Goal: Information Seeking & Learning: Understand process/instructions

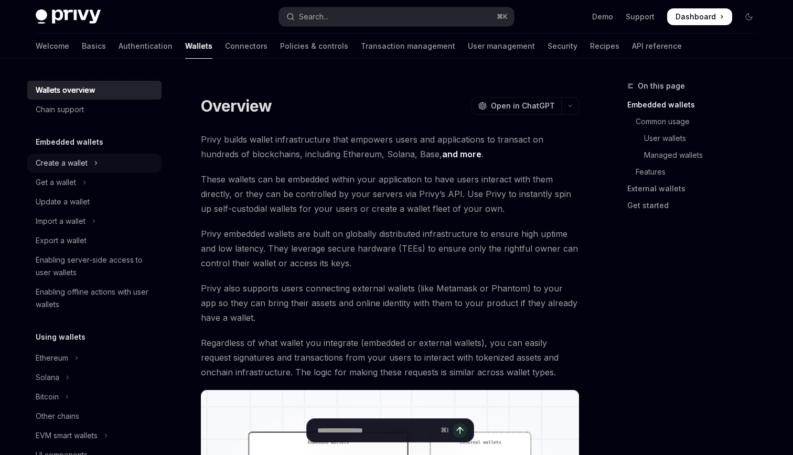
click at [82, 166] on div "Create a wallet" at bounding box center [62, 163] width 52 height 13
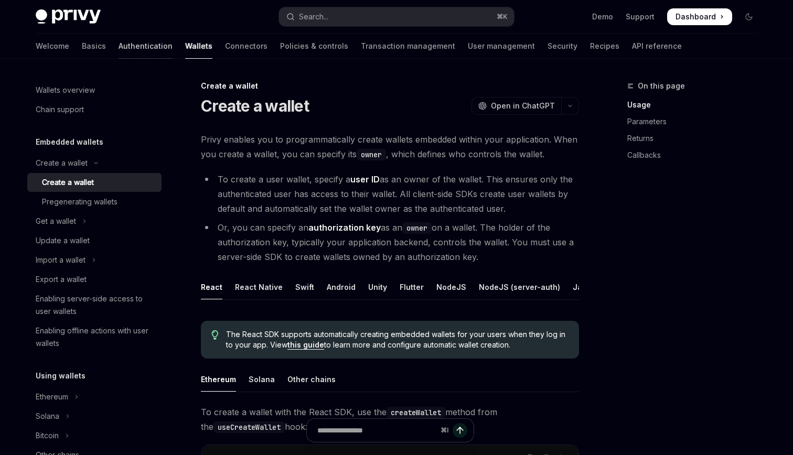
click at [118, 58] on div at bounding box center [145, 58] width 54 height 1
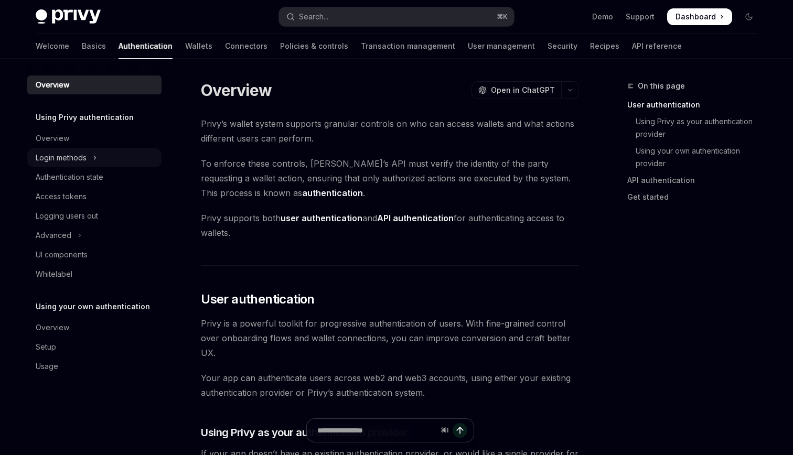
click at [90, 159] on button "Login methods" at bounding box center [94, 157] width 134 height 19
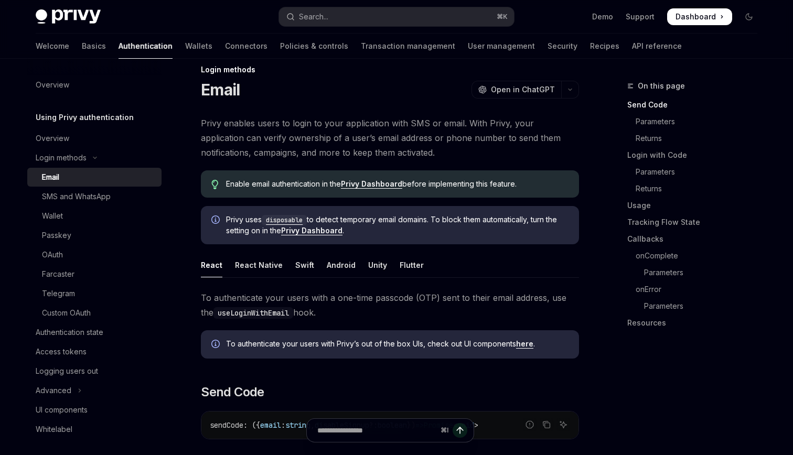
click at [257, 265] on div "React Native" at bounding box center [259, 265] width 48 height 25
type textarea "*"
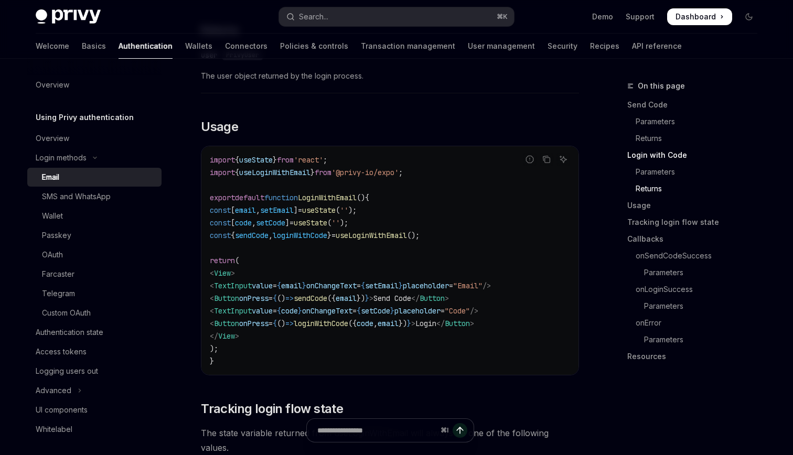
scroll to position [950, 0]
click at [543, 163] on icon "Copy the contents from the code block" at bounding box center [546, 158] width 8 height 8
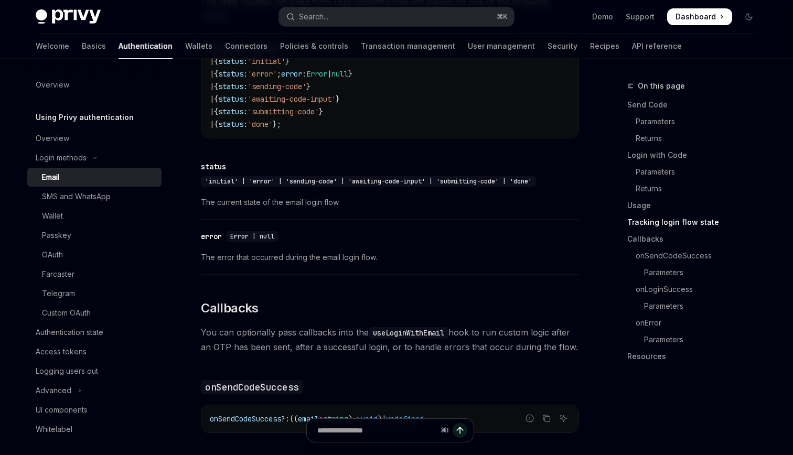
scroll to position [1381, 0]
